Goal: Task Accomplishment & Management: Manage account settings

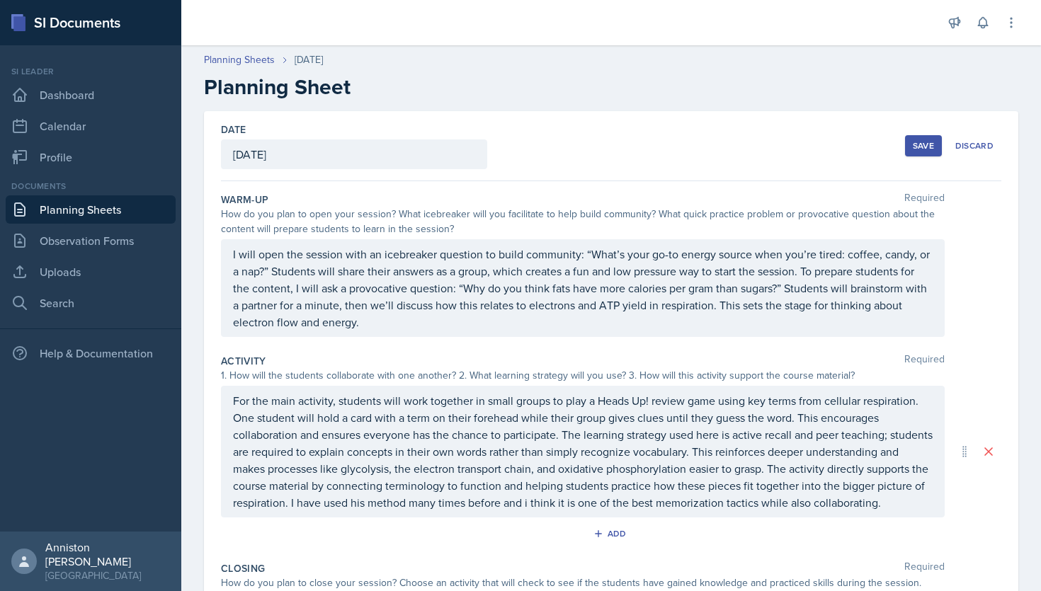
click at [914, 144] on div "Save" at bounding box center [922, 145] width 21 height 11
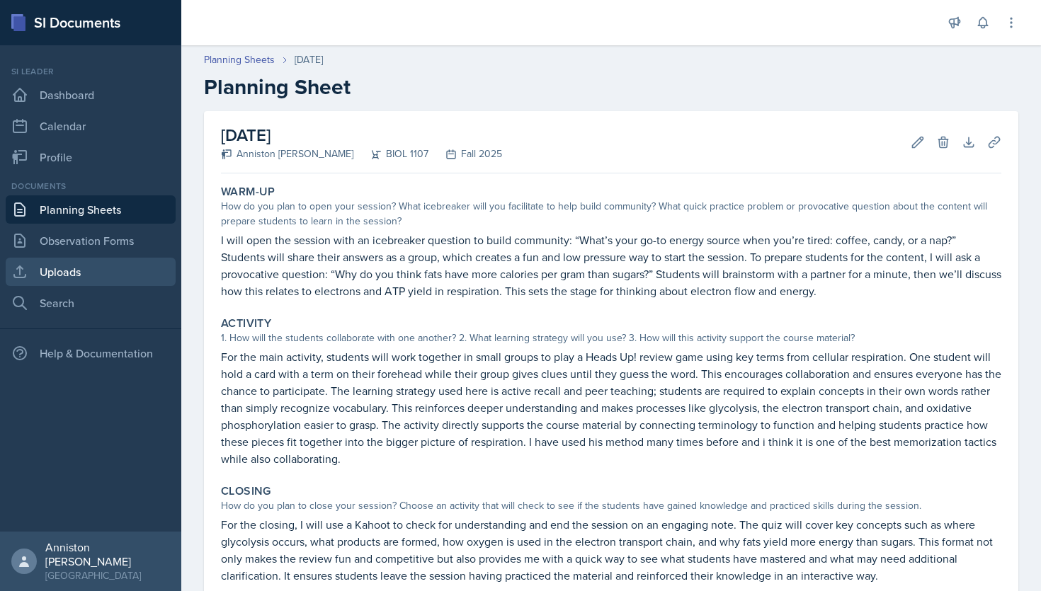
click at [118, 273] on link "Uploads" at bounding box center [91, 272] width 170 height 28
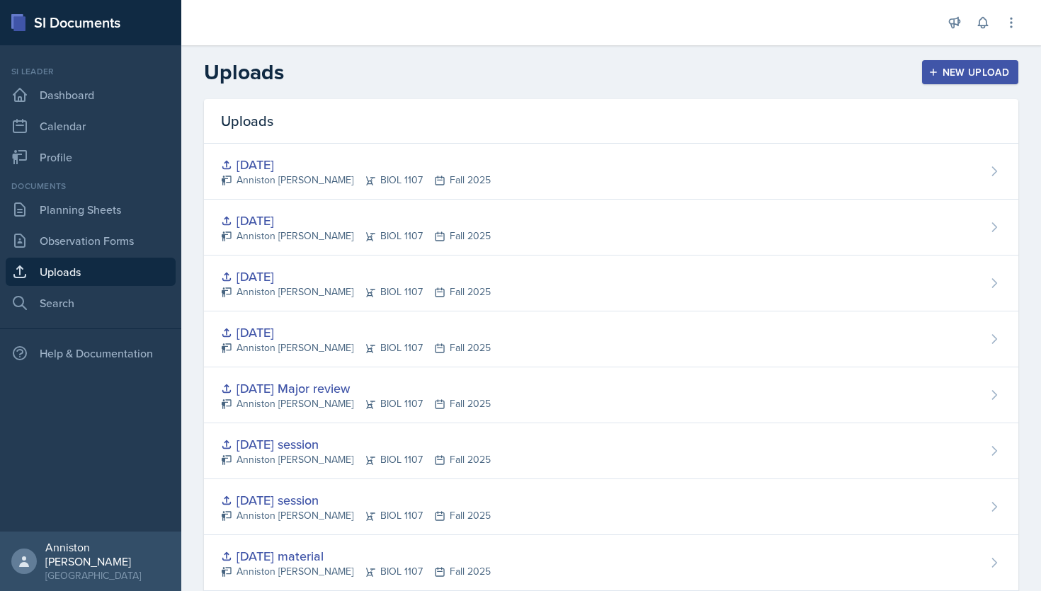
click at [927, 70] on button "New Upload" at bounding box center [970, 72] width 97 height 24
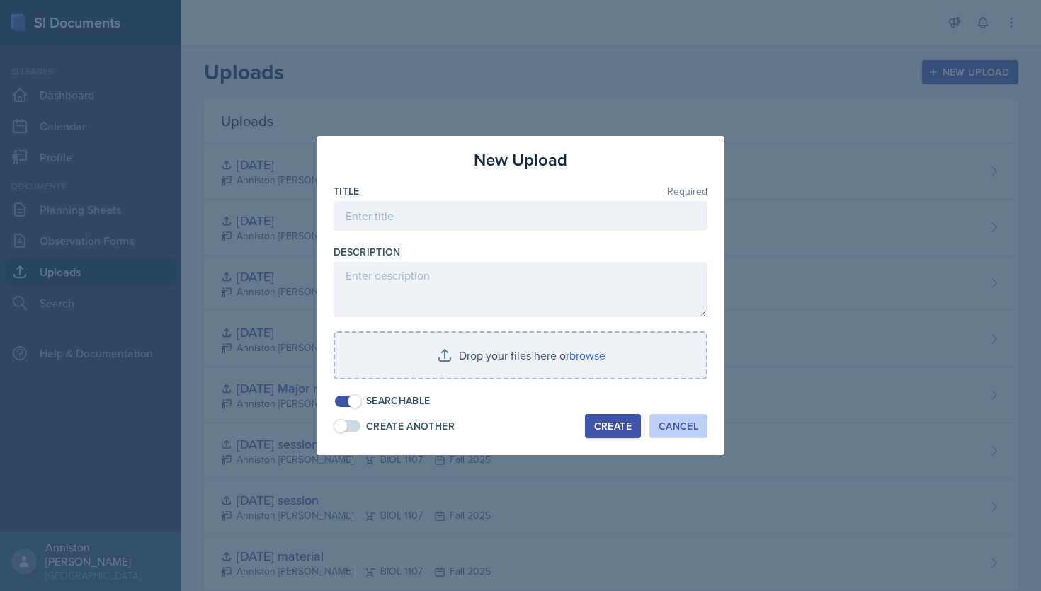
click at [685, 428] on div "Cancel" at bounding box center [678, 425] width 40 height 11
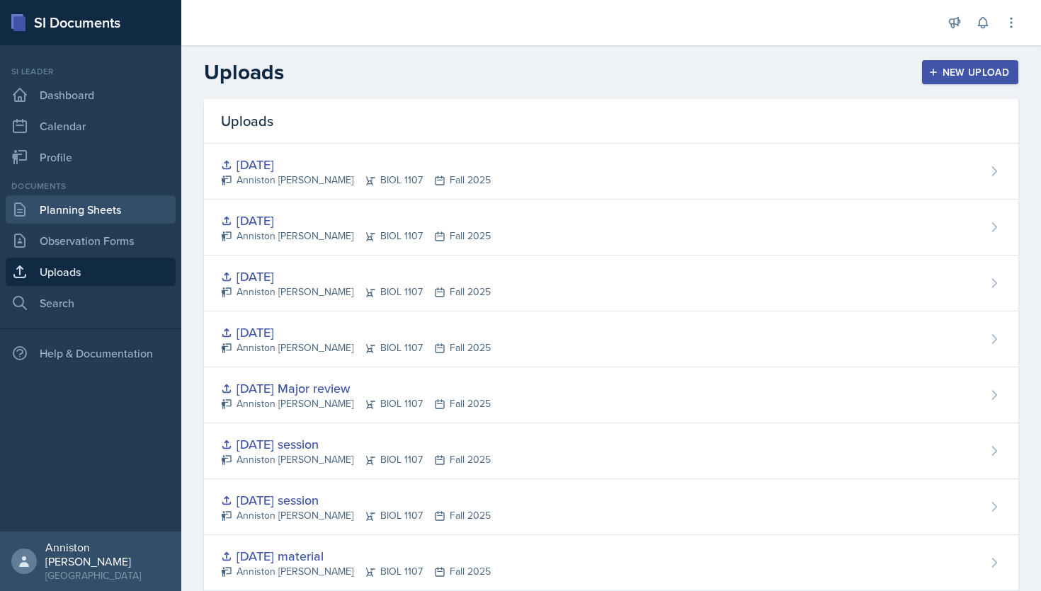
click at [115, 218] on link "Planning Sheets" at bounding box center [91, 209] width 170 height 28
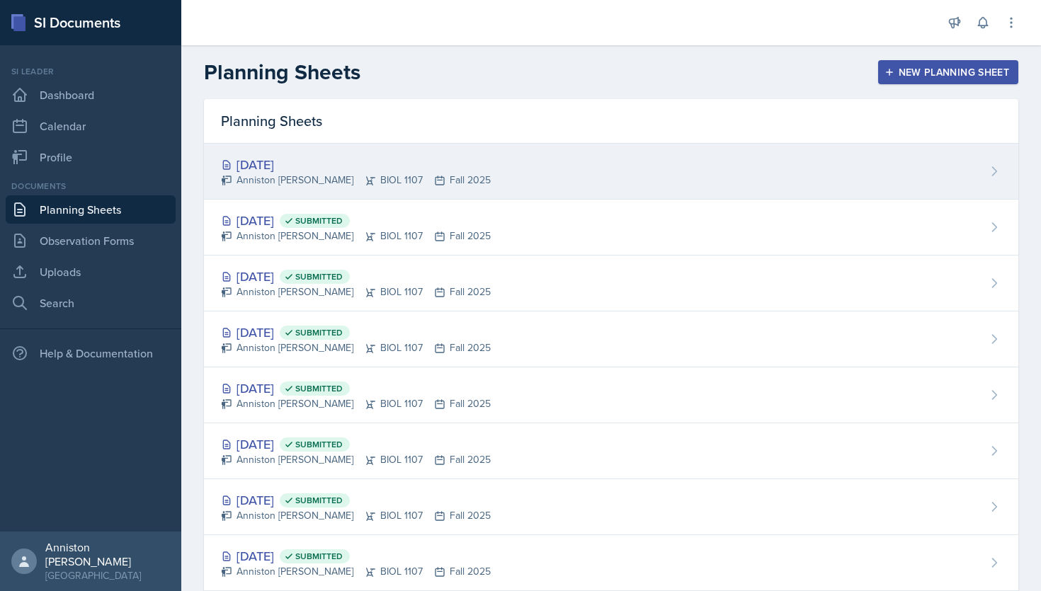
click at [331, 166] on div "[DATE]" at bounding box center [356, 164] width 270 height 19
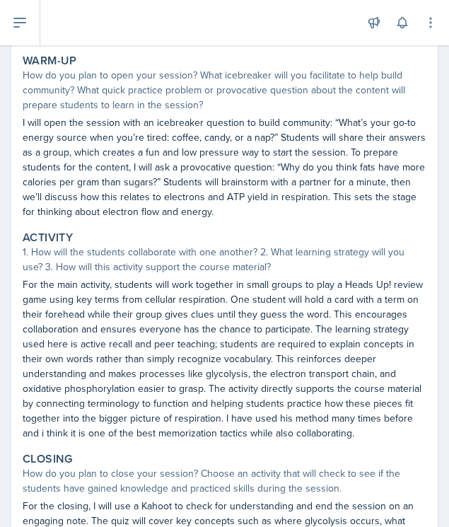
scroll to position [124, 0]
